Goal: Information Seeking & Learning: Learn about a topic

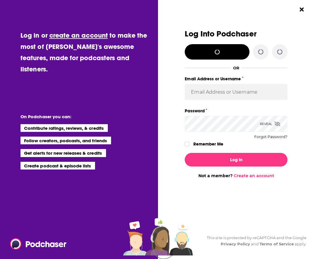
click at [293, 10] on div "Log Into Podchaser OR Email Address or Username Password Reveal Forgot Password…" at bounding box center [238, 129] width 155 height 259
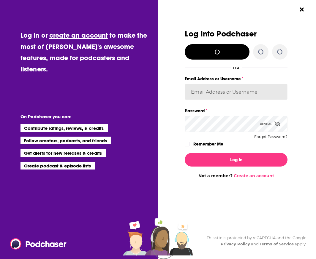
type input "patiencebaldacci"
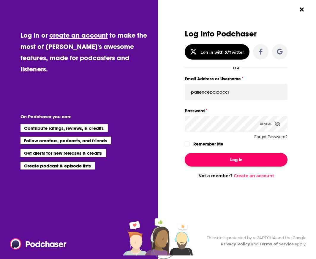
click at [211, 166] on button "Log In" at bounding box center [236, 160] width 103 height 14
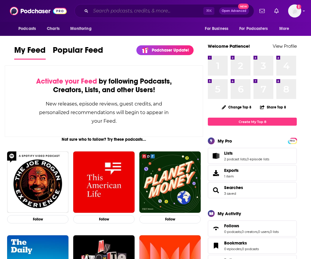
click at [150, 13] on input "Search podcasts, credits, & more..." at bounding box center [147, 10] width 113 height 9
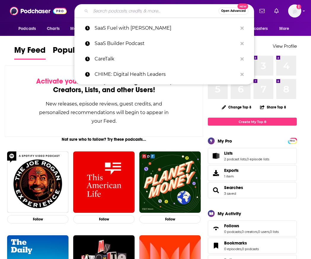
paste input "Breaking Beauty Podcast"
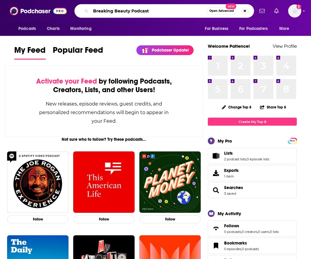
type input "Breaking Beauty Podcast"
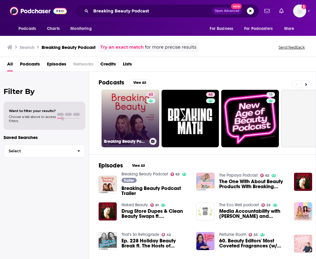
click at [123, 114] on link "63 Breaking Beauty Podcast" at bounding box center [130, 119] width 58 height 58
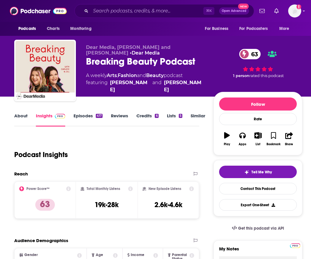
click at [24, 115] on link "About" at bounding box center [20, 120] width 13 height 14
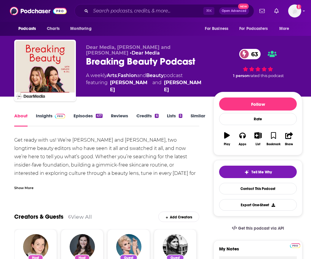
click at [28, 190] on div "Show More" at bounding box center [23, 188] width 19 height 6
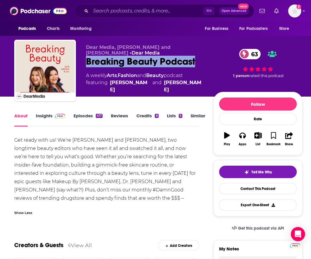
drag, startPoint x: 197, startPoint y: 63, endPoint x: 86, endPoint y: 63, distance: 110.4
click at [86, 63] on div "Breaking Beauty Podcast 63" at bounding box center [145, 62] width 118 height 12
copy h1 "Breaking Beauty Podcast"
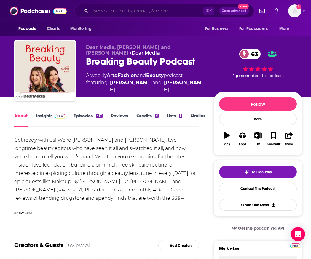
click at [142, 9] on input "Search podcasts, credits, & more..." at bounding box center [147, 10] width 113 height 9
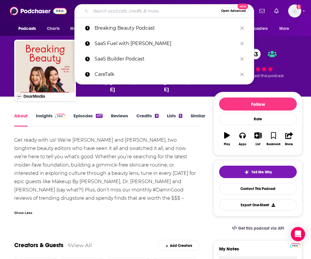
paste input "Gloss Angeles"
type input "Gloss Angeles"
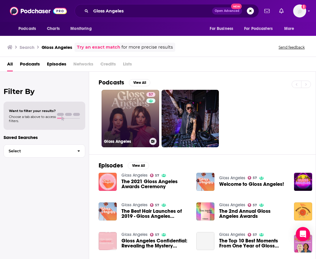
click at [120, 116] on link "57 Gloss Angeles" at bounding box center [130, 119] width 58 height 58
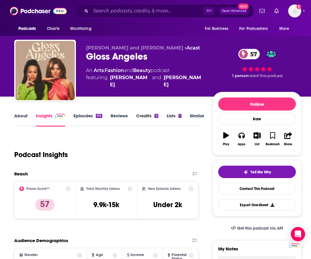
click at [25, 116] on link "About" at bounding box center [20, 120] width 13 height 14
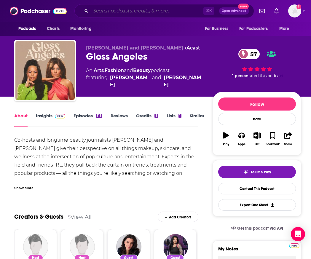
click at [157, 7] on input "Search podcasts, credits, & more..." at bounding box center [147, 10] width 113 height 9
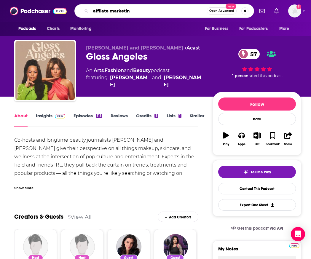
type input "affliate marketing"
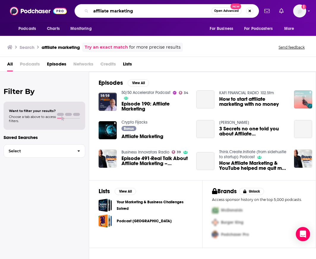
click at [112, 11] on input "affliate marketing" at bounding box center [151, 10] width 120 height 9
paste input "Influencer Marketing Talks"
type input "Influencer Marketing Talks"
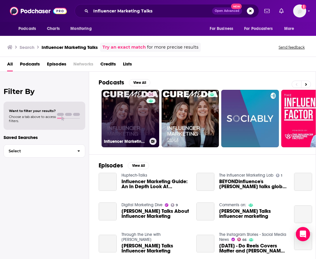
click at [119, 117] on link "34 Influencer Marketing Talks" at bounding box center [130, 119] width 58 height 58
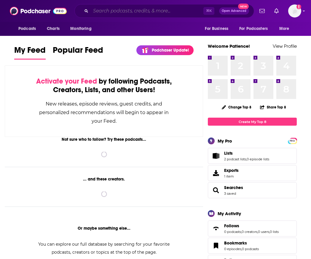
click at [127, 14] on input "Search podcasts, credits, & more..." at bounding box center [147, 10] width 113 height 9
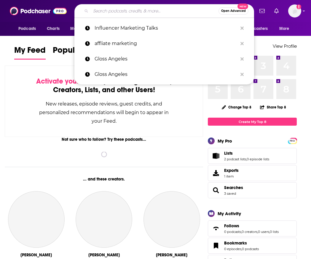
paste input "Influencer Marketing Talks"
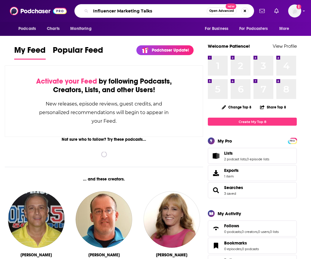
type input "Influencer Marketing Talks"
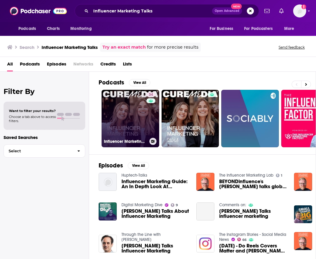
click at [136, 128] on link "34 Influencer Marketing Talks" at bounding box center [130, 119] width 58 height 58
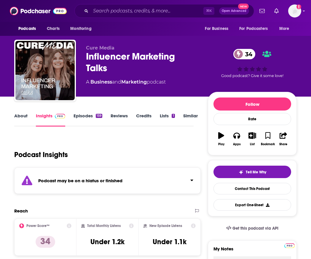
click at [27, 118] on link "About" at bounding box center [20, 120] width 13 height 14
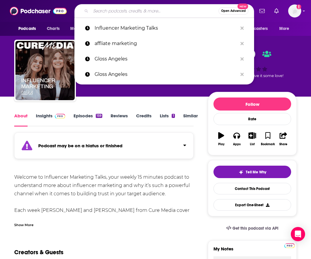
click at [130, 11] on input "Search podcasts, credits, & more..." at bounding box center [155, 10] width 128 height 9
paste input "The Marketing Millennials"
type input "The Marketing Millennials"
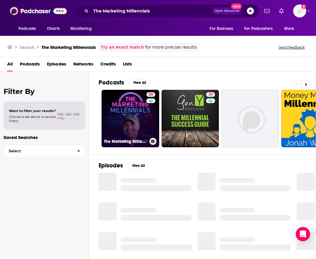
click at [141, 133] on link "59 The Marketing Millennials" at bounding box center [130, 119] width 58 height 58
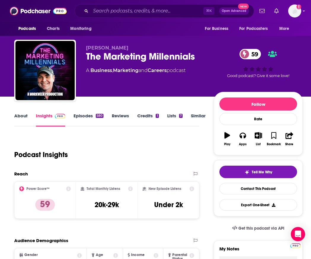
click at [22, 120] on link "About" at bounding box center [20, 120] width 13 height 14
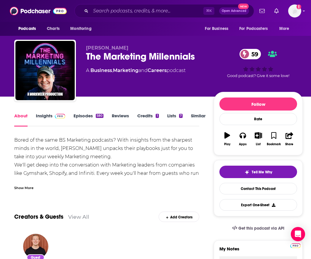
click at [22, 188] on div "Show More" at bounding box center [23, 188] width 19 height 6
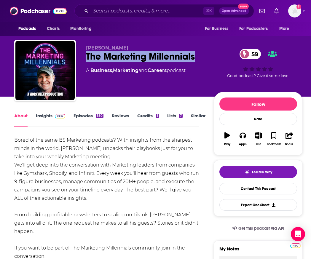
drag, startPoint x: 87, startPoint y: 59, endPoint x: 195, endPoint y: 63, distance: 108.1
click at [195, 63] on div "[PERSON_NAME] The Marketing Millennials 59 A Business , Marketing and Careers p…" at bounding box center [145, 68] width 118 height 47
copy h1 "The Marketing Millennials"
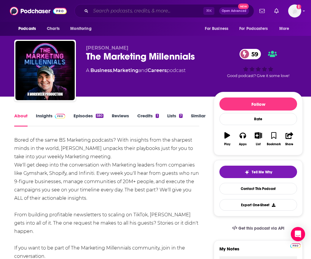
click at [156, 10] on input "Search podcasts, credits, & more..." at bounding box center [147, 10] width 113 height 9
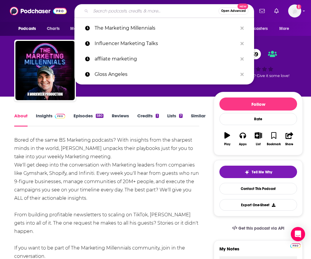
paste input "Creator Science"
type input "Creator Science"
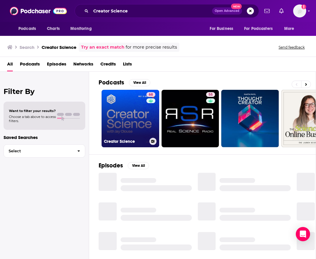
click at [104, 120] on link "68 Creator Science" at bounding box center [130, 119] width 58 height 58
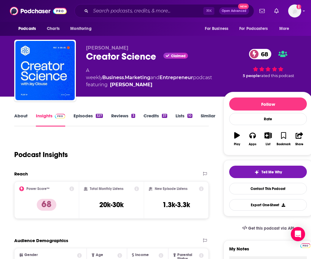
click at [26, 117] on link "About" at bounding box center [20, 120] width 13 height 14
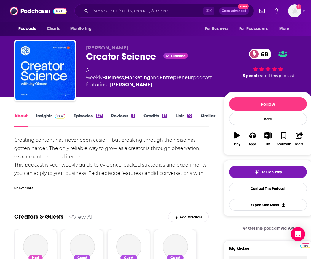
click at [32, 189] on div "Show More" at bounding box center [23, 188] width 19 height 6
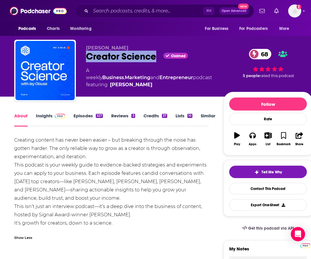
drag, startPoint x: 87, startPoint y: 58, endPoint x: 154, endPoint y: 59, distance: 67.6
click at [154, 59] on div "Creator Science Claimed 68" at bounding box center [150, 57] width 128 height 12
copy h1 "Creator Science"
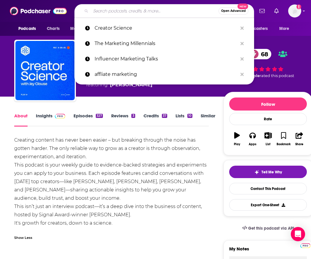
click at [153, 10] on input "Search podcasts, credits, & more..." at bounding box center [155, 10] width 128 height 9
paste input "Affiverse Podcast"
type input "Affiverse Podcast"
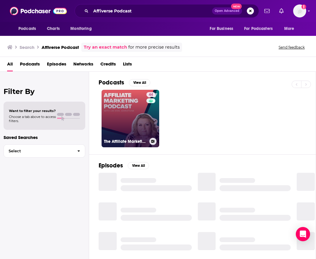
click at [119, 126] on link "44 The Affiliate Marketing Podcast" at bounding box center [130, 119] width 58 height 58
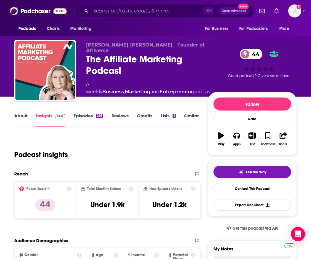
click at [24, 120] on link "About" at bounding box center [20, 120] width 13 height 14
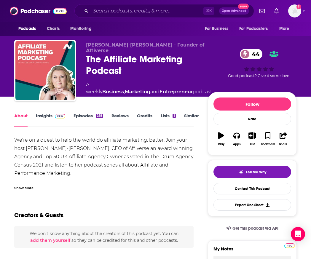
click at [28, 187] on div "Show More" at bounding box center [23, 188] width 19 height 6
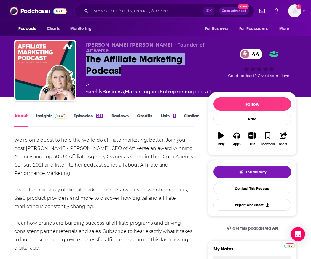
drag, startPoint x: 86, startPoint y: 57, endPoint x: 121, endPoint y: 67, distance: 36.1
click at [121, 67] on div "The Affiliate Marketing Podcast 44" at bounding box center [149, 64] width 126 height 23
copy h1 "The Affiliate Marketing Podcast"
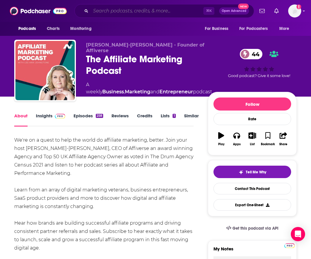
click at [129, 12] on input "Search podcasts, credits, & more..." at bounding box center [147, 10] width 113 height 9
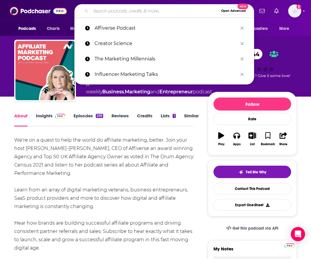
paste input "On Brand"
type input "On Brand"
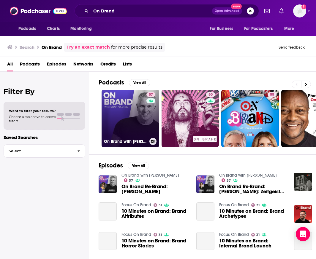
click at [122, 124] on link "57 On Brand with [PERSON_NAME]" at bounding box center [130, 119] width 58 height 58
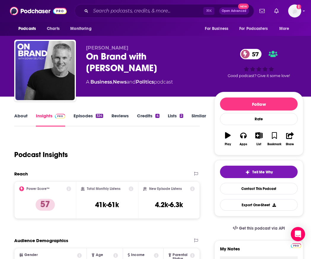
scroll to position [66, 0]
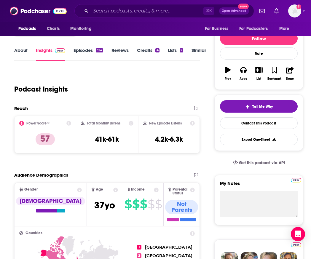
click at [24, 48] on link "About" at bounding box center [20, 54] width 13 height 14
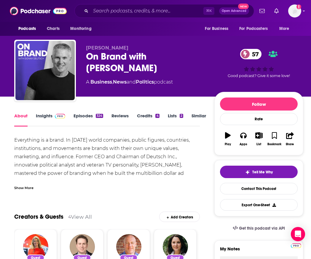
click at [26, 188] on div "Show More" at bounding box center [23, 188] width 19 height 6
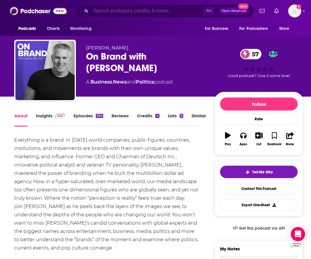
click at [151, 10] on input "Search podcasts, credits, & more..." at bounding box center [147, 10] width 113 height 9
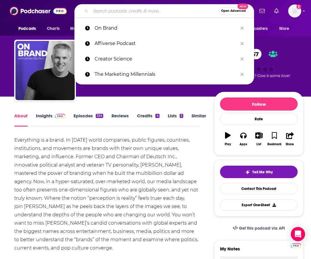
paste input "Let’s Talk Branding"
type input "Let’s Talk Branding"
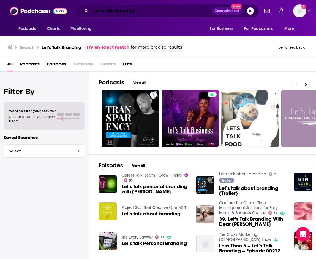
click at [147, 10] on input "Let’s Talk Branding" at bounding box center [151, 10] width 121 height 9
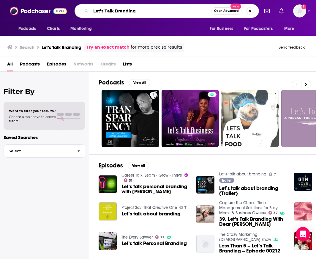
click at [147, 10] on input "Let’s Talk Branding" at bounding box center [151, 10] width 120 height 9
paste input "Call to Action Podcast"
type input "Call to Action Podcast"
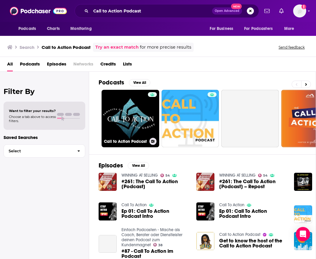
click at [119, 99] on link "Call to Action Podcast" at bounding box center [130, 119] width 58 height 58
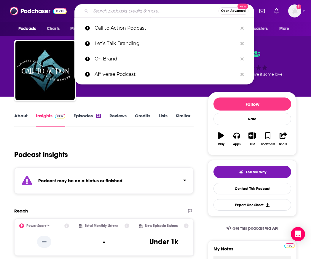
click at [146, 9] on input "Search podcasts, credits, & more..." at bounding box center [155, 10] width 128 height 9
paste input "Brand Builder"
type input "Brand Builder"
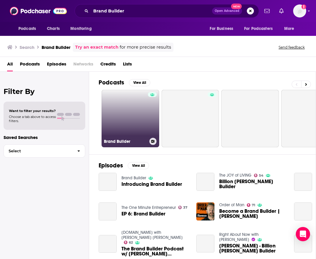
click at [124, 114] on link "Brand Builder" at bounding box center [130, 119] width 58 height 58
